Goal: Transaction & Acquisition: Purchase product/service

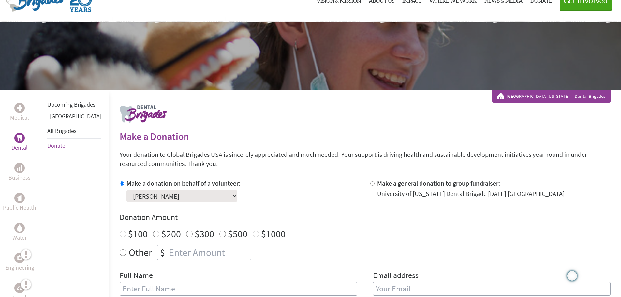
scroll to position [32, 0]
click at [104, 252] on div "Medical Dental Business Public Health Water Engineering Legal Empowerment Upcom…" at bounding box center [310, 279] width 621 height 381
click at [120, 252] on input "Other" at bounding box center [123, 252] width 7 height 7
radio input "true"
click at [172, 249] on input "number" at bounding box center [209, 252] width 83 height 14
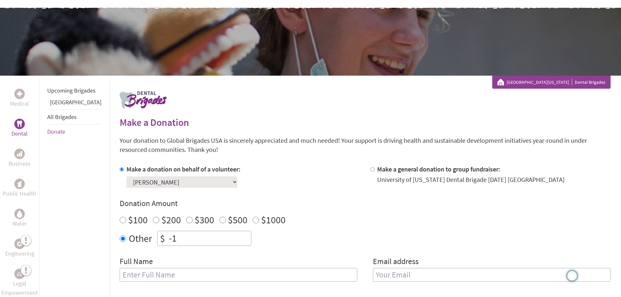
scroll to position [46, 0]
click at [174, 237] on input "-1" at bounding box center [209, 238] width 83 height 14
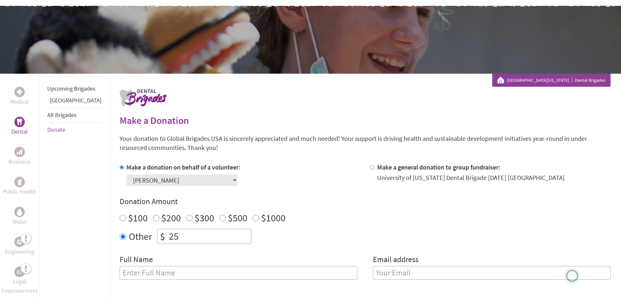
click at [170, 242] on input "25" at bounding box center [209, 236] width 83 height 14
type input "25"
click at [233, 233] on input "25" at bounding box center [209, 236] width 83 height 14
click at [142, 276] on input "text" at bounding box center [239, 273] width 238 height 14
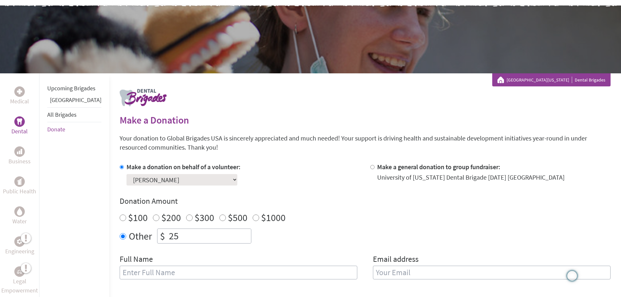
scroll to position [0, 0]
type input "[PERSON_NAME]"
type input "[EMAIL_ADDRESS][DOMAIN_NAME]"
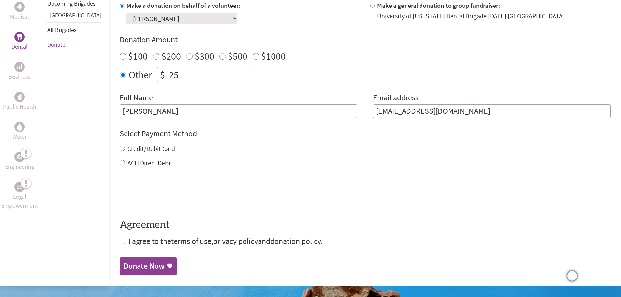
scroll to position [211, 0]
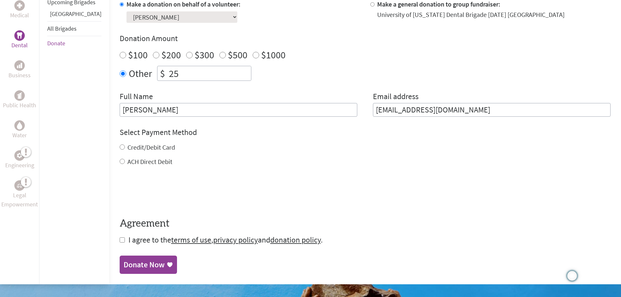
click at [120, 146] on input "Credit/Debit Card" at bounding box center [122, 146] width 5 height 5
radio input "true"
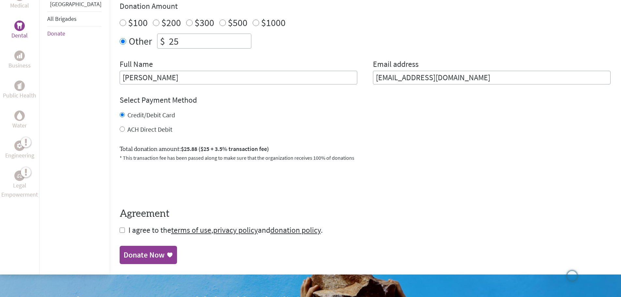
scroll to position [243, 0]
click at [120, 231] on form "Make a donation on behalf of a volunteer: Select a volunteer... [PERSON_NAME] […" at bounding box center [365, 101] width 491 height 268
click at [120, 229] on input "checkbox" at bounding box center [122, 229] width 5 height 5
checkbox input "true"
click at [136, 254] on div "Donate Now" at bounding box center [144, 255] width 41 height 10
